Goal: Information Seeking & Learning: Learn about a topic

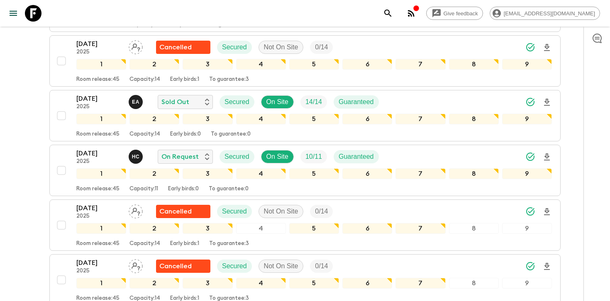
scroll to position [331, 0]
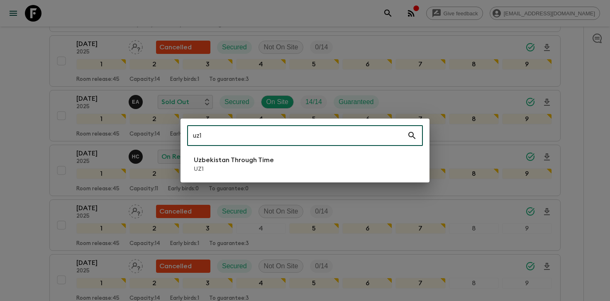
type input "uz1"
click at [238, 155] on li "Uzbekistan Through Time UZ1" at bounding box center [305, 164] width 236 height 23
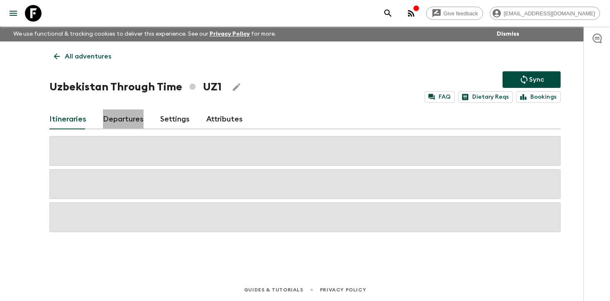
click at [118, 111] on link "Departures" at bounding box center [123, 120] width 41 height 20
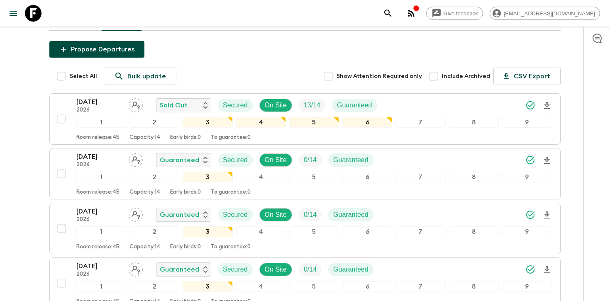
scroll to position [100, 0]
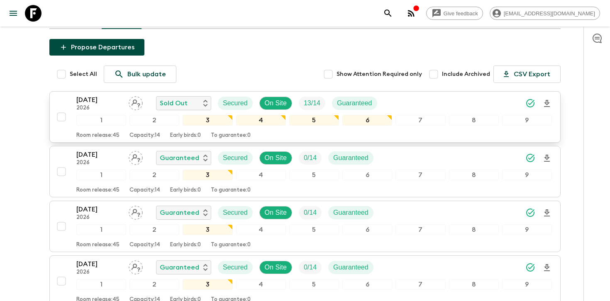
click at [461, 98] on div "[DATE] 2026 Sold Out Secured On Site 13 / 14 Guaranteed" at bounding box center [314, 103] width 476 height 17
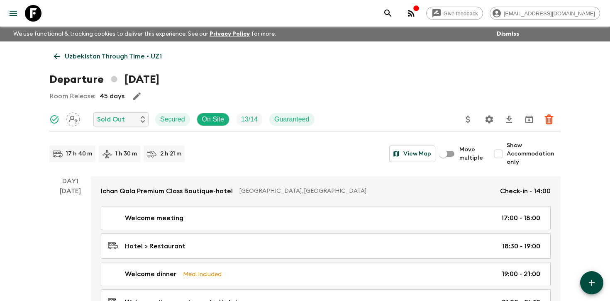
click at [523, 158] on span "Show Accommodation only" at bounding box center [534, 154] width 54 height 25
click at [507, 158] on input "Show Accommodation only" at bounding box center [498, 154] width 17 height 17
checkbox input "true"
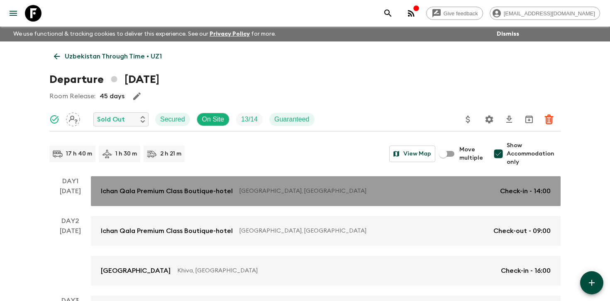
click at [484, 184] on link "Ichan Qala Premium Class Boutique-hotel [GEOGRAPHIC_DATA], [GEOGRAPHIC_DATA] Ch…" at bounding box center [326, 191] width 470 height 30
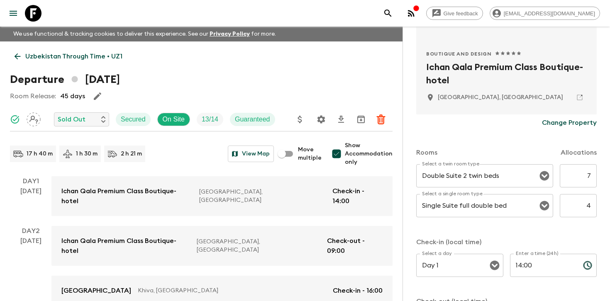
scroll to position [185, 0]
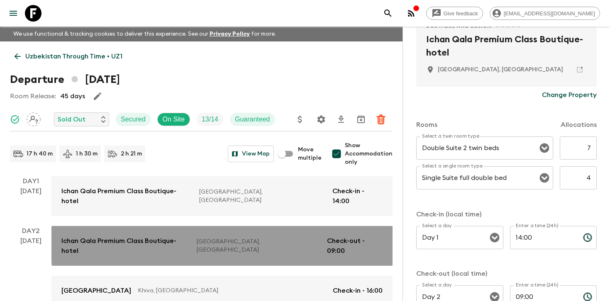
click at [282, 238] on p "[GEOGRAPHIC_DATA], [GEOGRAPHIC_DATA]" at bounding box center [259, 246] width 124 height 17
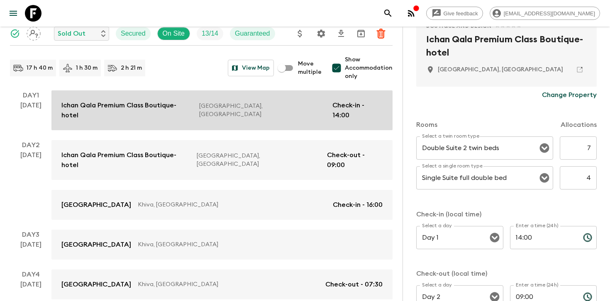
scroll to position [140, 0]
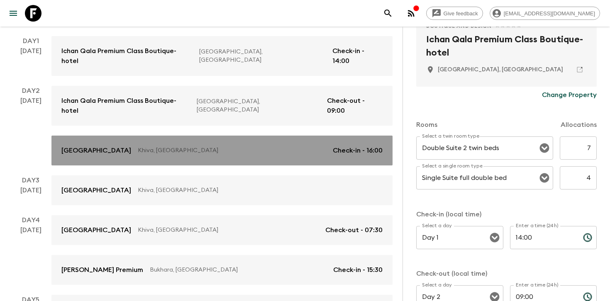
click at [241, 143] on link "[GEOGRAPHIC_DATA], [DEMOGRAPHIC_DATA] Check-in - 16:00" at bounding box center [221, 151] width 341 height 30
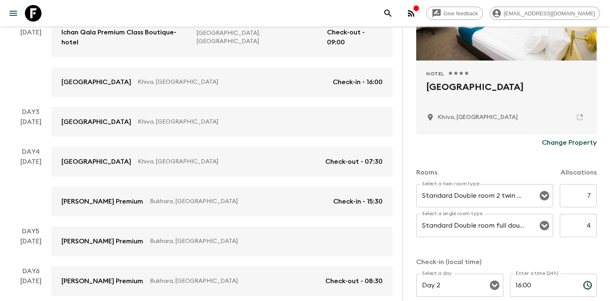
scroll to position [228, 0]
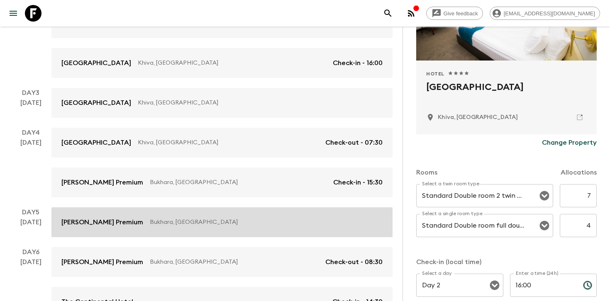
click at [225, 208] on link "[PERSON_NAME] Premium Bukhara, [GEOGRAPHIC_DATA]" at bounding box center [221, 223] width 341 height 30
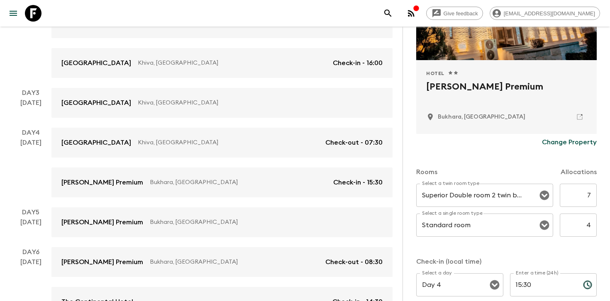
scroll to position [225, 0]
